Goal: Information Seeking & Learning: Understand process/instructions

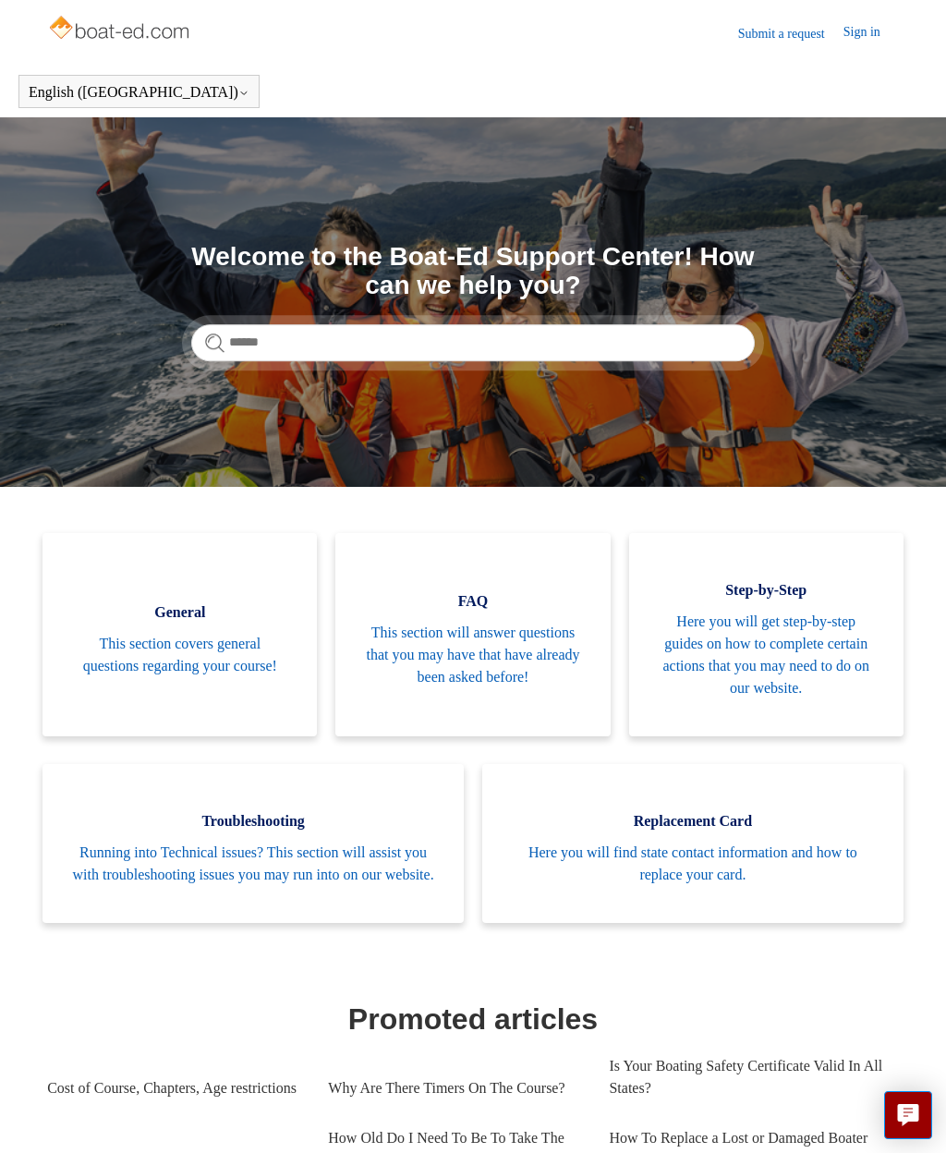
click at [683, 886] on span "Here you will find state contact information and how to replace your card." at bounding box center [693, 863] width 366 height 44
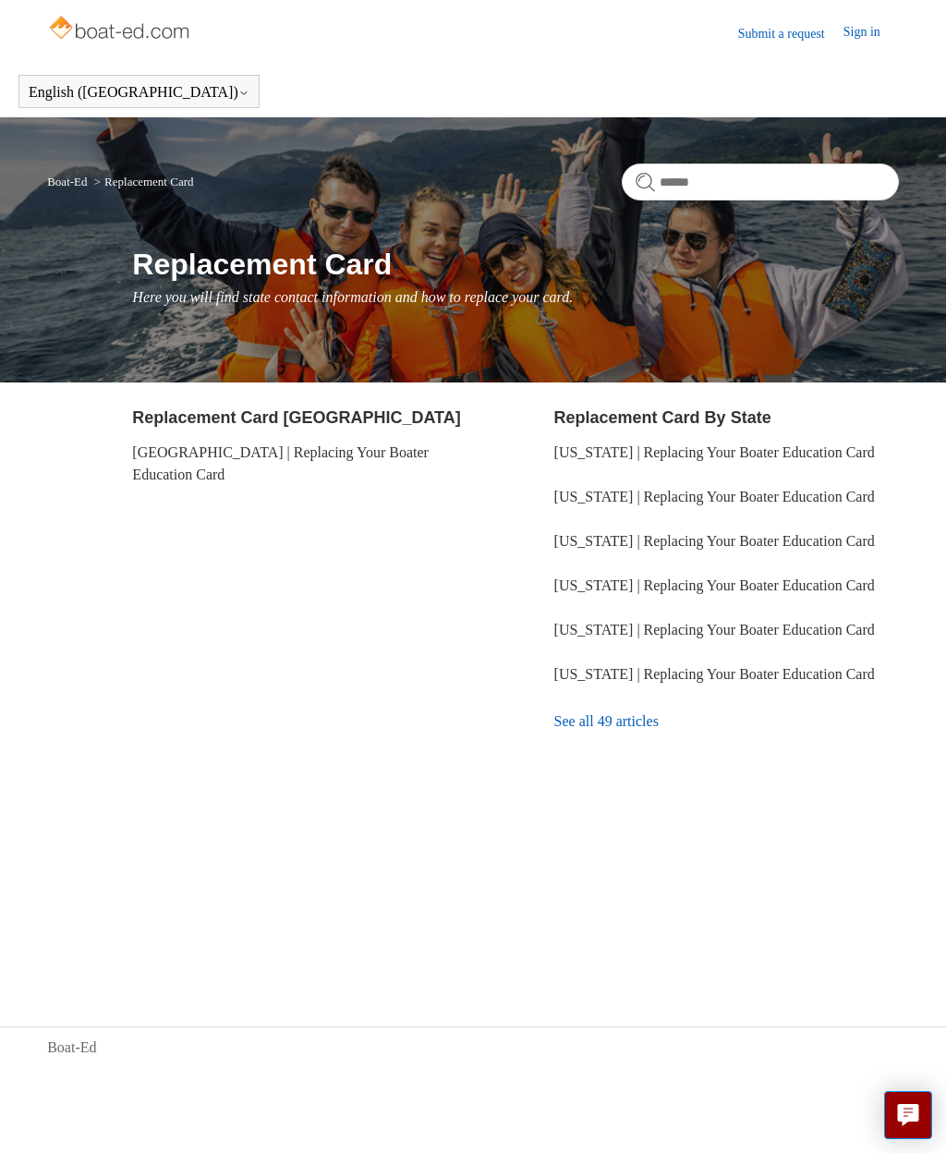
click at [608, 746] on link "See all 49 articles" at bounding box center [726, 721] width 345 height 50
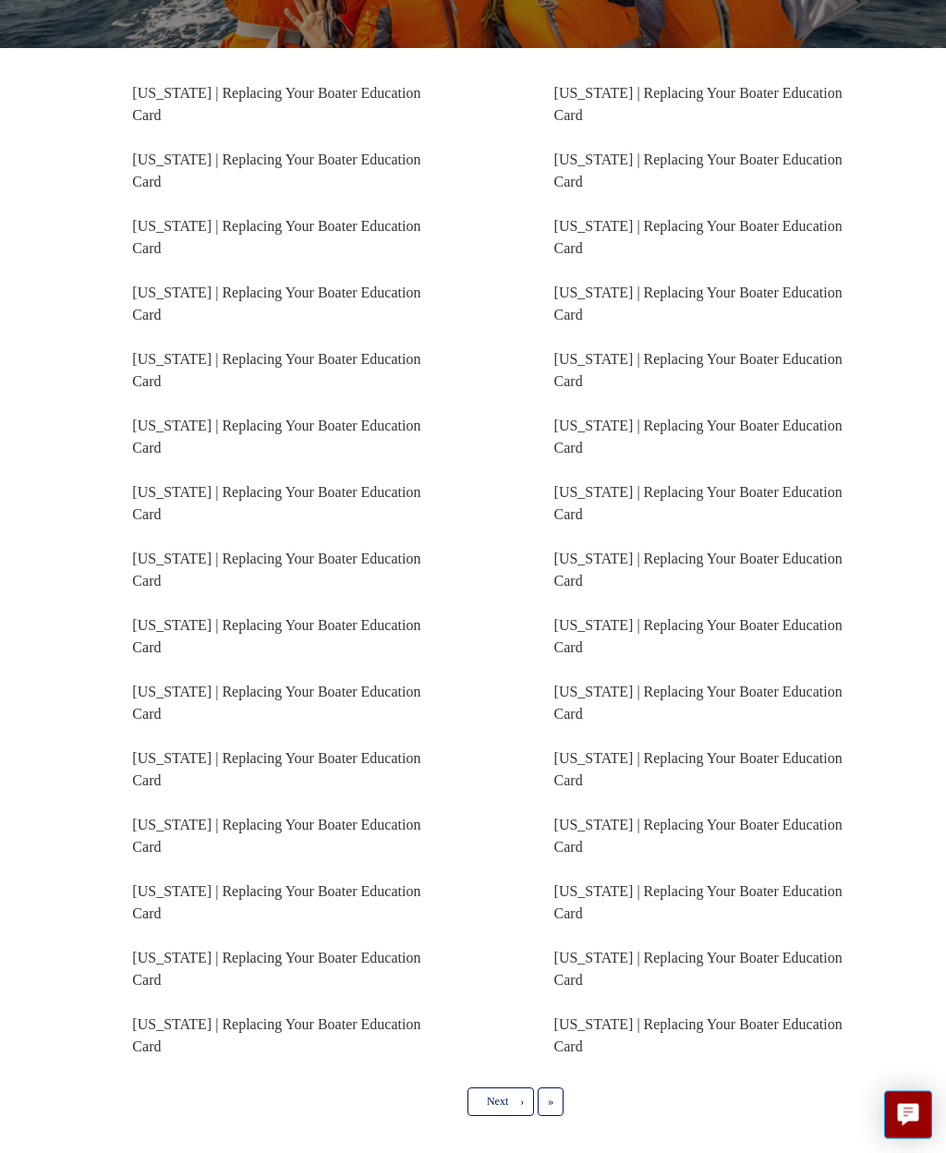
scroll to position [318, 0]
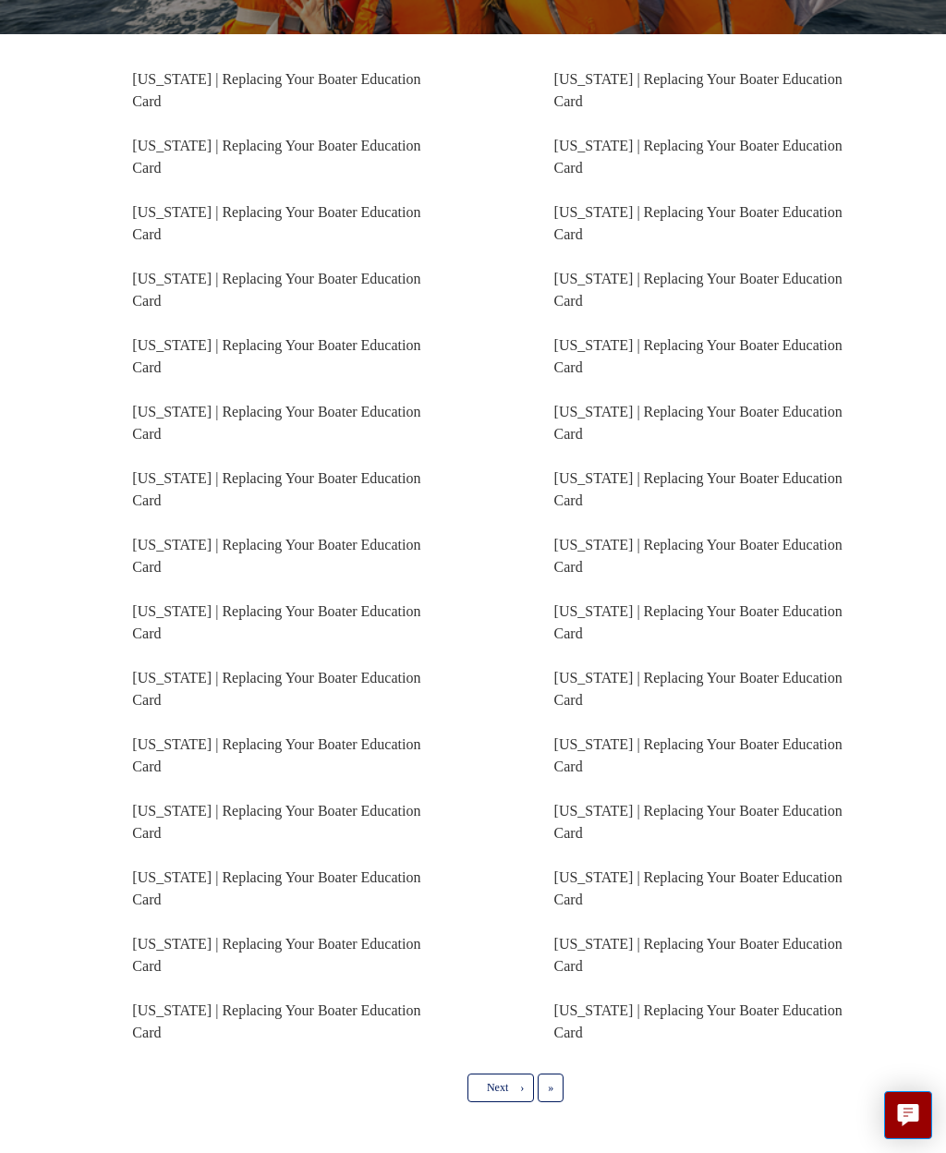
click at [230, 1023] on link "Massachusetts | Replacing Your Boater Education Card" at bounding box center [276, 1021] width 288 height 38
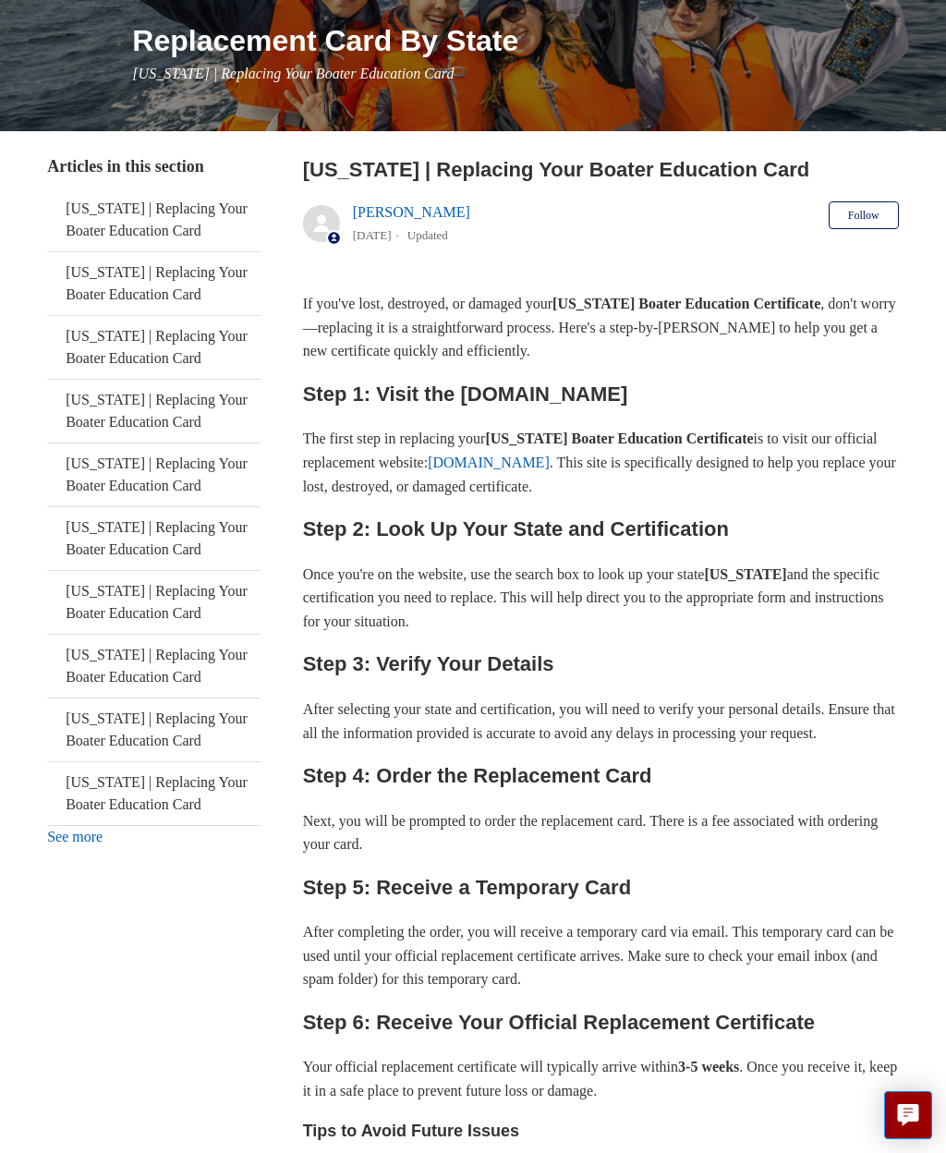
scroll to position [223, 0]
click at [550, 466] on link "ilostmycard.com" at bounding box center [489, 463] width 122 height 16
